Goal: Task Accomplishment & Management: Use online tool/utility

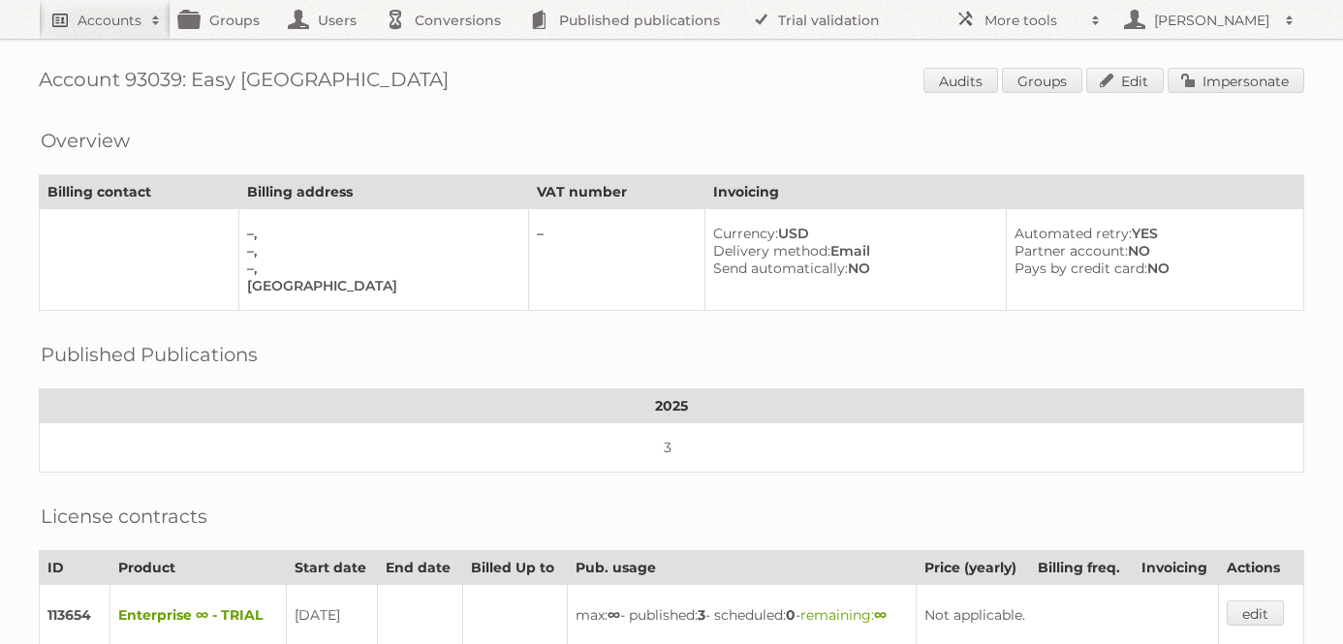
click at [81, 22] on h2 "Accounts" at bounding box center [110, 20] width 64 height 19
type input"] "norwex"
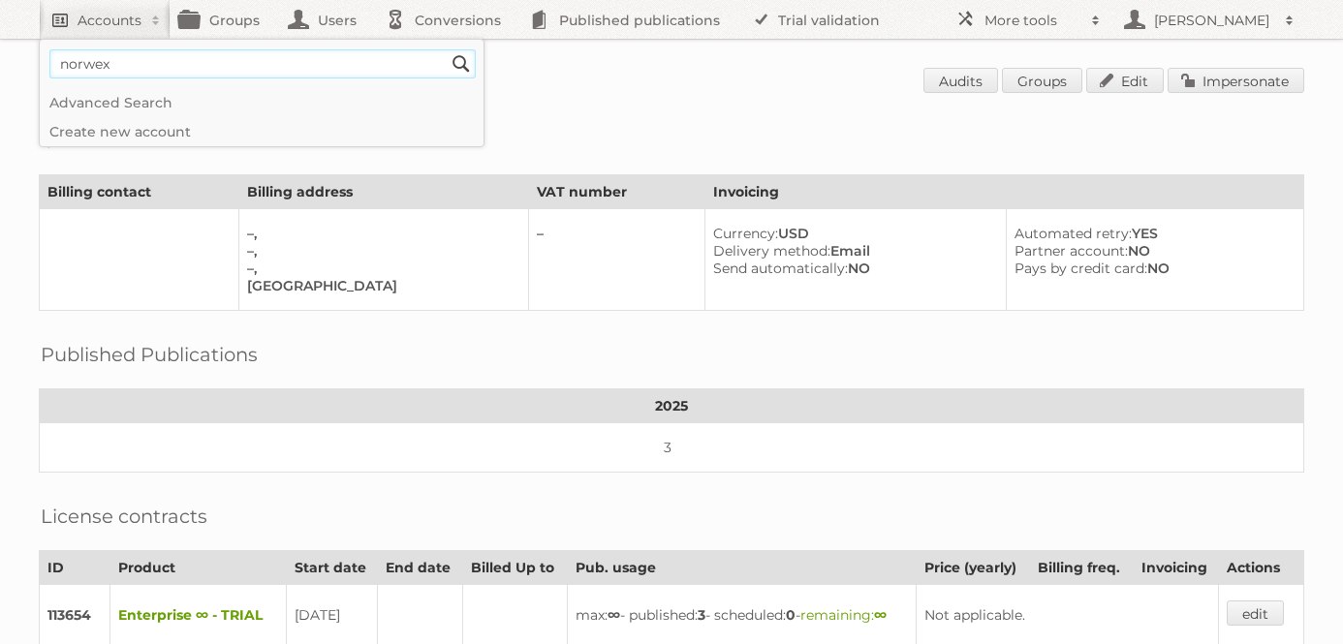
click at [447, 49] on input "Search" at bounding box center [461, 63] width 29 height 29
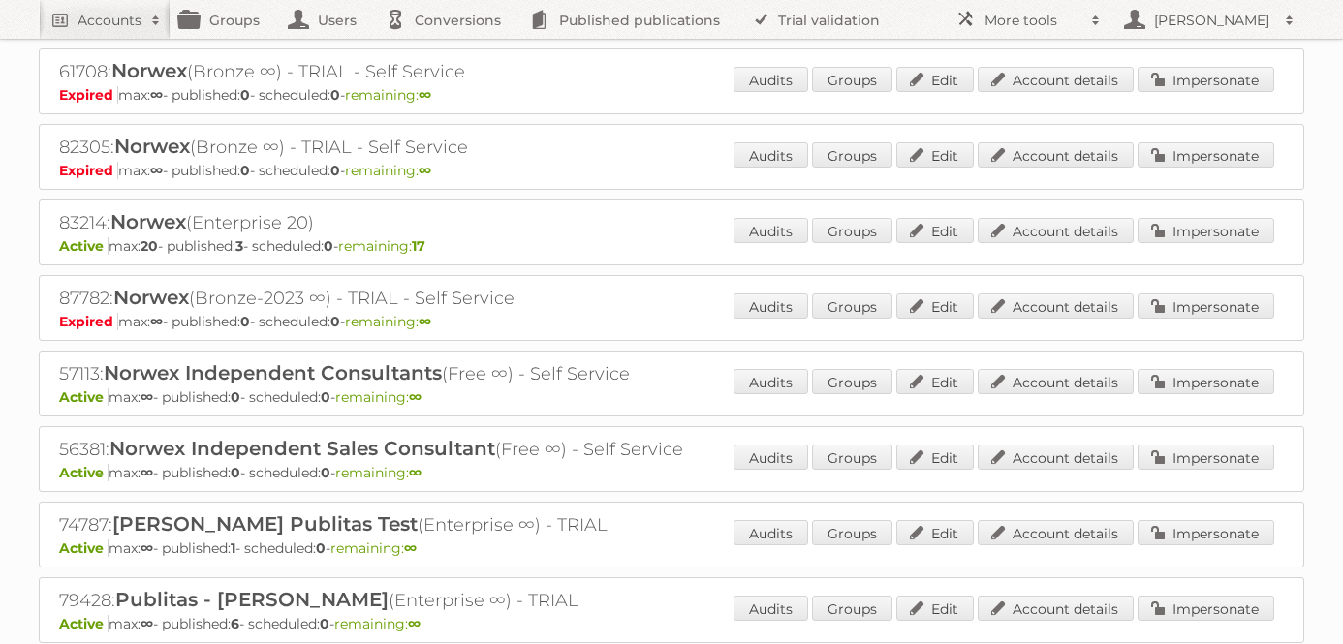
scroll to position [1012, 0]
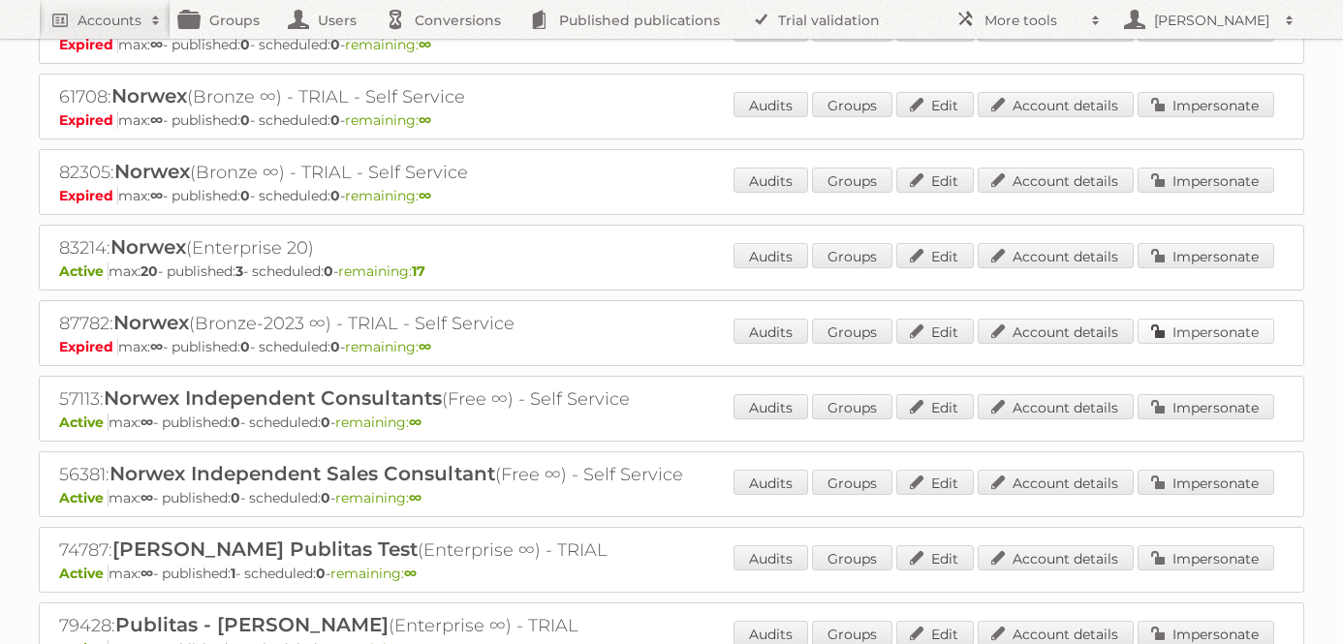
click at [1201, 320] on link "Impersonate" at bounding box center [1206, 331] width 137 height 25
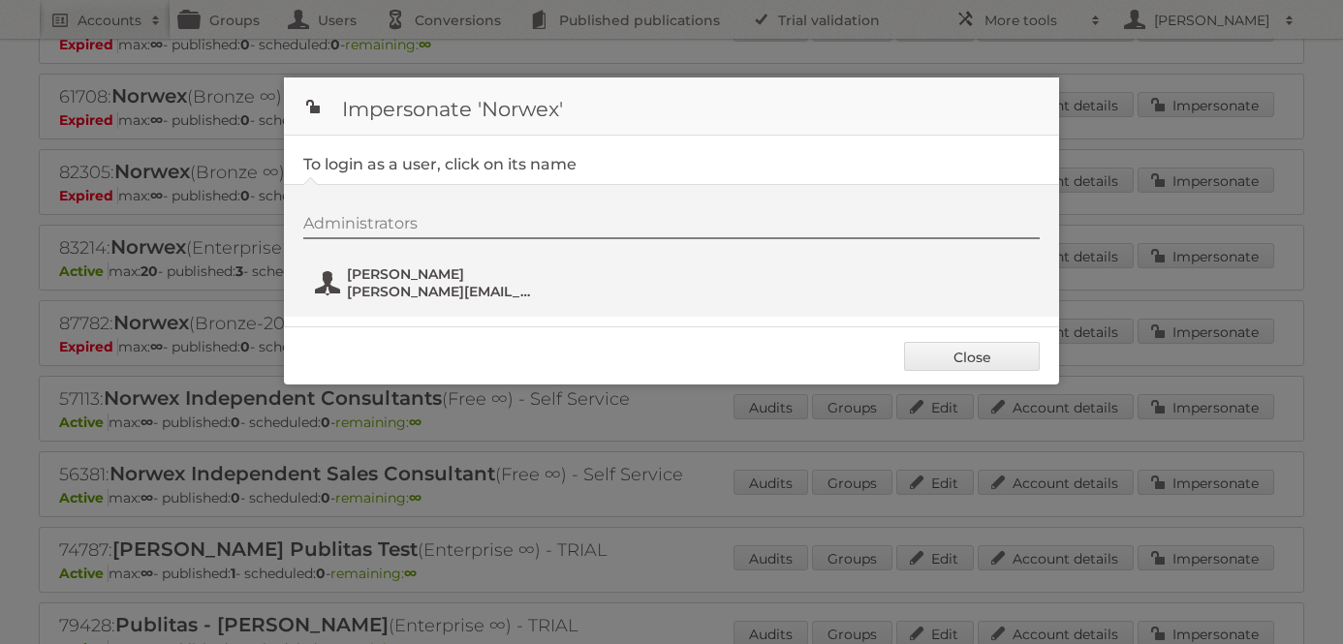
click at [421, 270] on span "[PERSON_NAME]" at bounding box center [441, 273] width 188 height 17
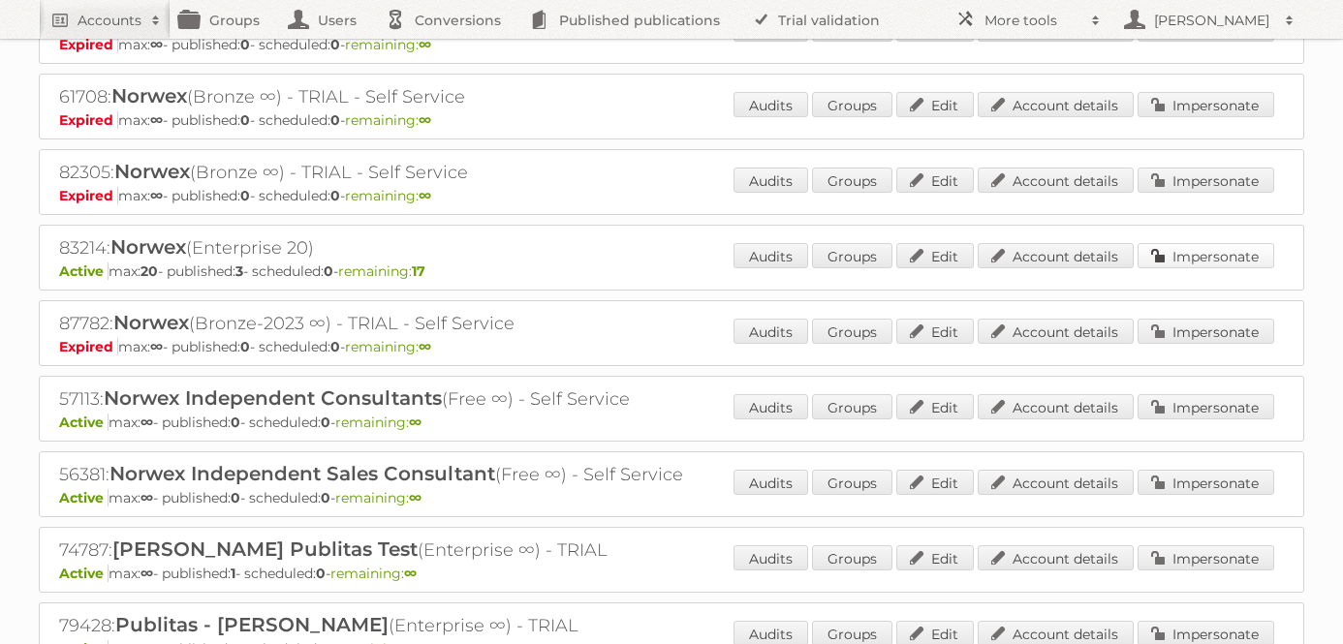
click at [1221, 249] on link "Impersonate" at bounding box center [1206, 255] width 137 height 25
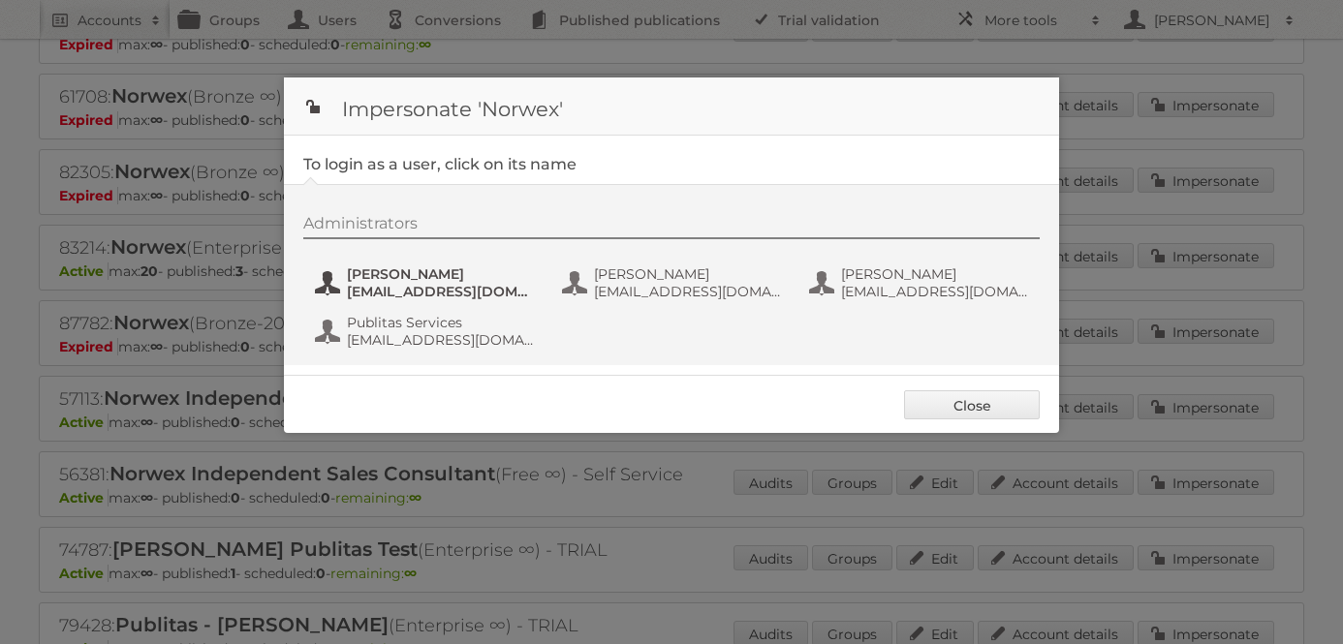
click at [372, 277] on span "[PERSON_NAME]" at bounding box center [441, 273] width 188 height 17
